Goal: Task Accomplishment & Management: Manage account settings

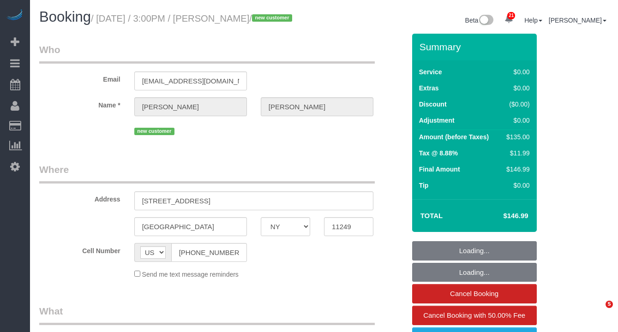
select select "NY"
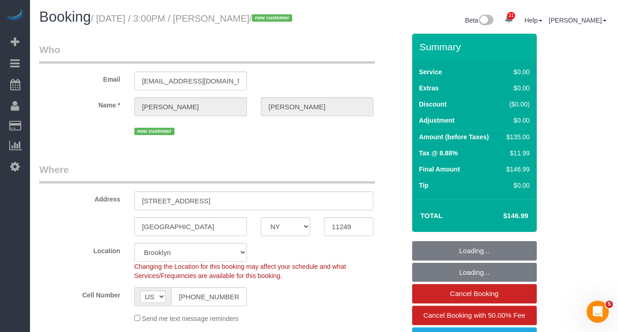
select select "string:stripe-pm_1S8MDJ4VGloSiKo7DIzFUIM6"
select select "object:809"
select select "spot1"
select select "object:1066"
select select "1"
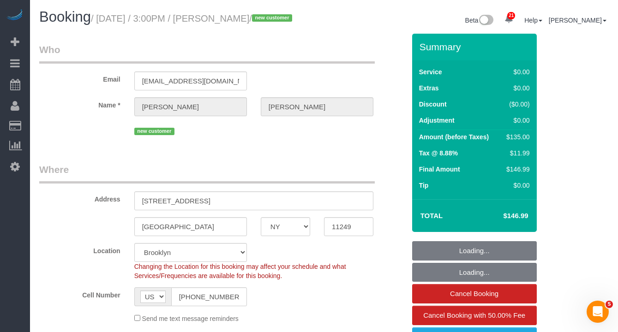
select select "number:89"
select select "number:90"
select select "number:15"
select select "number:5"
select select "1"
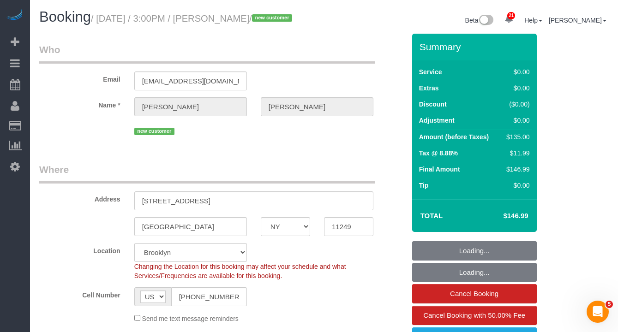
drag, startPoint x: 288, startPoint y: 64, endPoint x: 298, endPoint y: 37, distance: 29.1
click at [289, 62] on legend "Who" at bounding box center [207, 53] width 336 height 21
drag, startPoint x: 295, startPoint y: 19, endPoint x: 104, endPoint y: 20, distance: 190.7
click at [104, 20] on small "/ [DATE] / 3:00PM / [PERSON_NAME] / new customer" at bounding box center [193, 18] width 204 height 10
copy small "[DATE] / 3:00PM / [PERSON_NAME]"
